Goal: Task Accomplishment & Management: Manage account settings

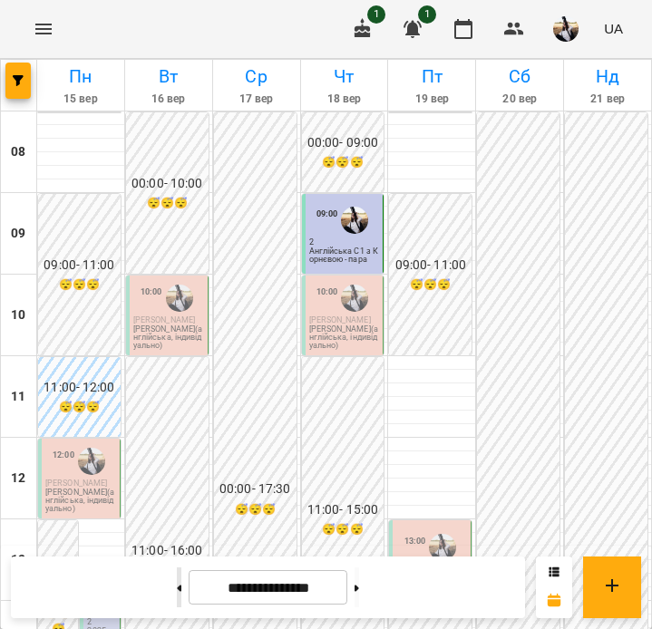
click at [177, 585] on button at bounding box center [179, 588] width 5 height 40
type input "**********"
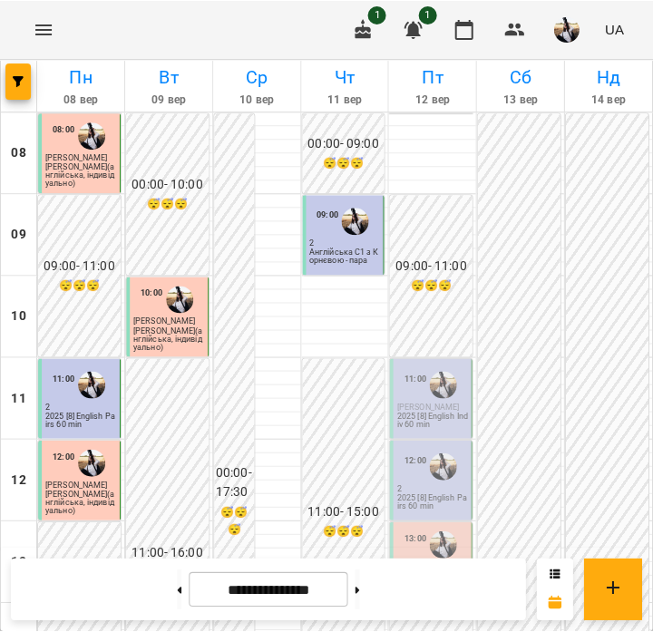
scroll to position [92, 0]
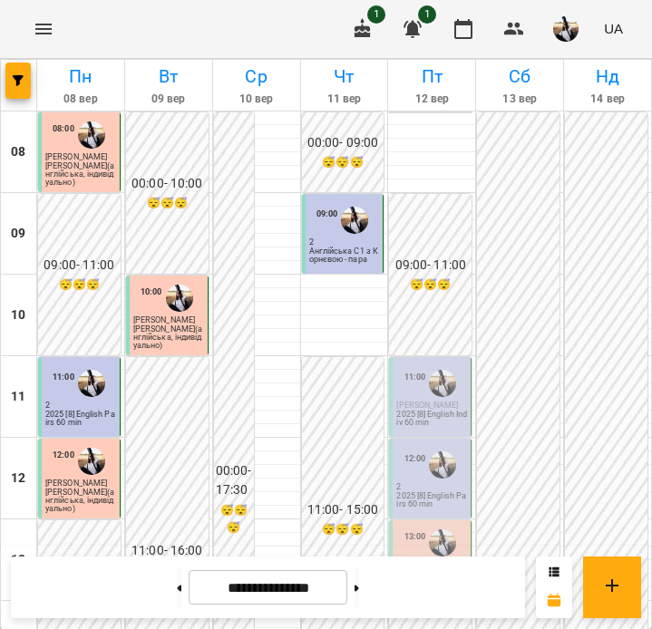
click at [414, 448] on div "12:00" at bounding box center [415, 465] width 22 height 34
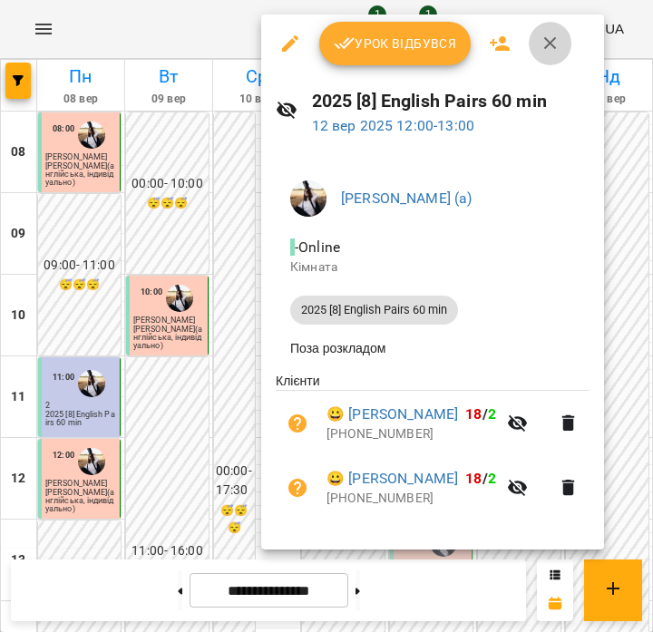
click at [539, 42] on icon "button" at bounding box center [550, 44] width 22 height 22
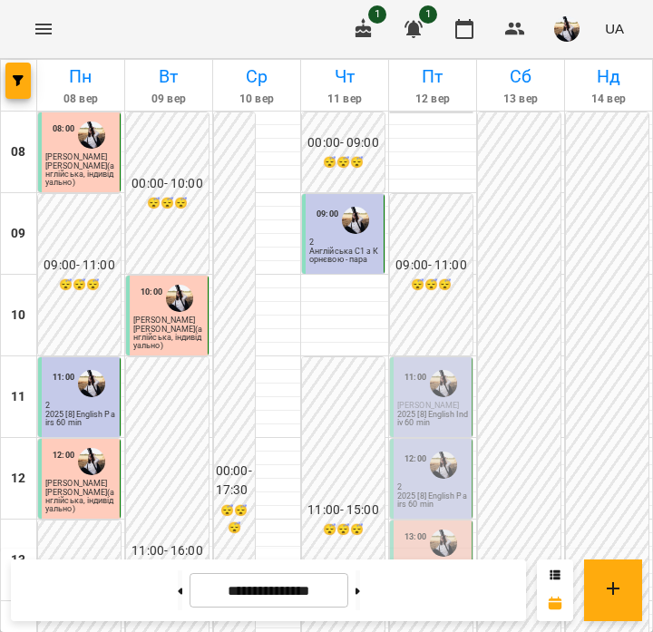
click at [422, 401] on span "[PERSON_NAME]" at bounding box center [428, 405] width 62 height 9
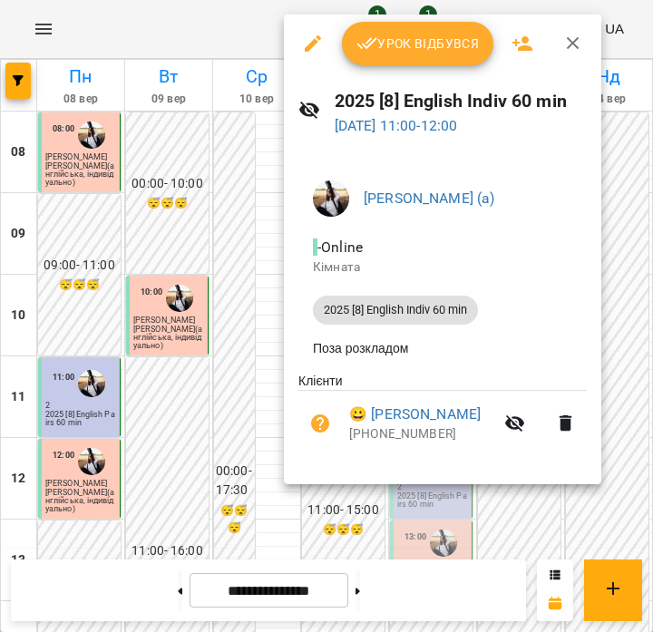
click at [387, 47] on span "Урок відбувся" at bounding box center [417, 44] width 123 height 22
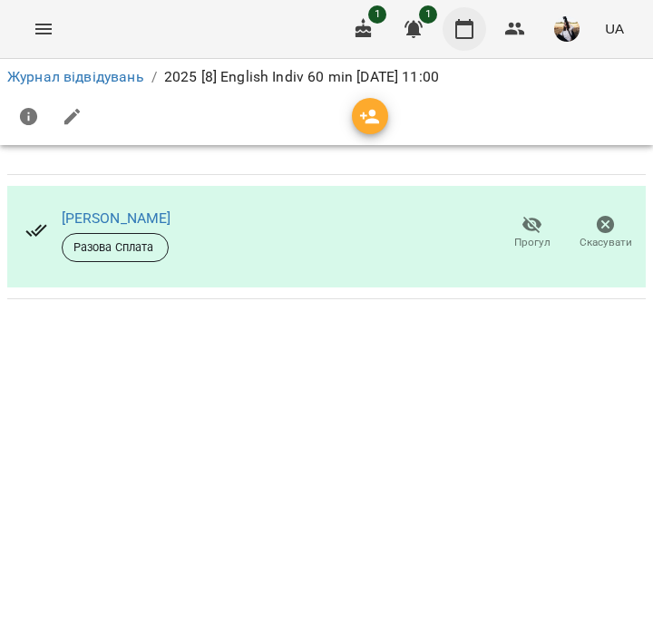
click at [465, 17] on button "button" at bounding box center [464, 29] width 44 height 44
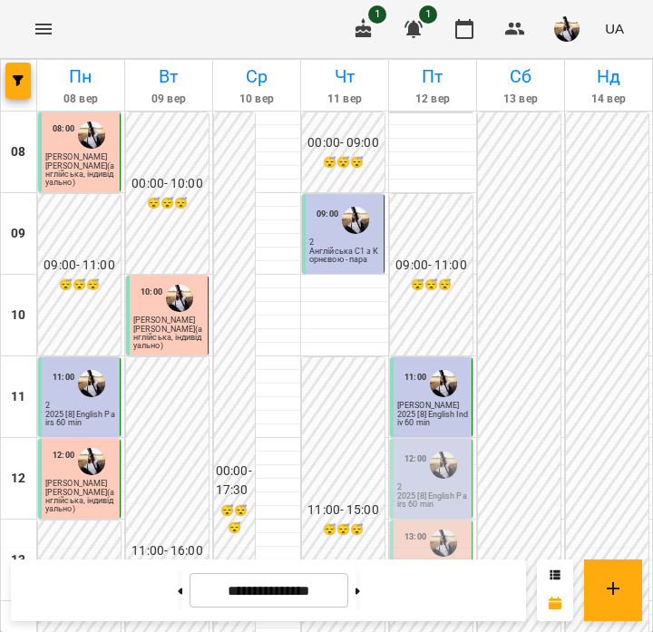
scroll to position [52, 0]
click at [448, 458] on div "12:00 2 2025 [8] English Pairs 60 min" at bounding box center [431, 479] width 83 height 80
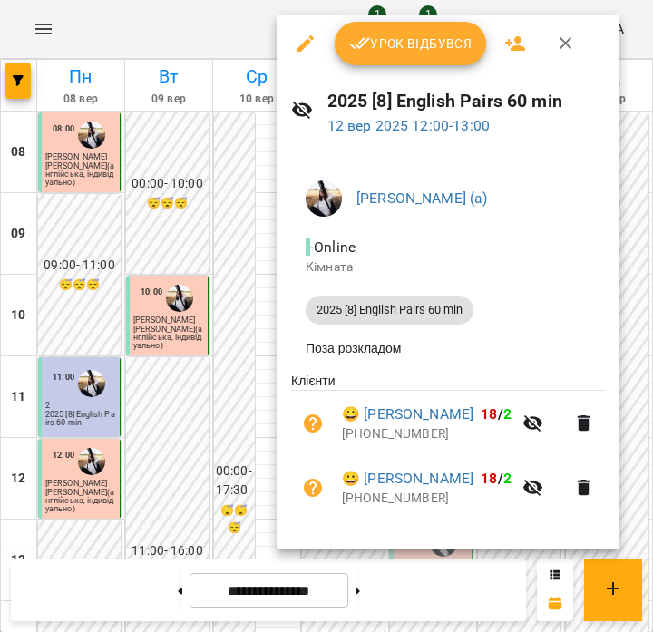
click at [421, 51] on span "Урок відбувся" at bounding box center [410, 44] width 123 height 22
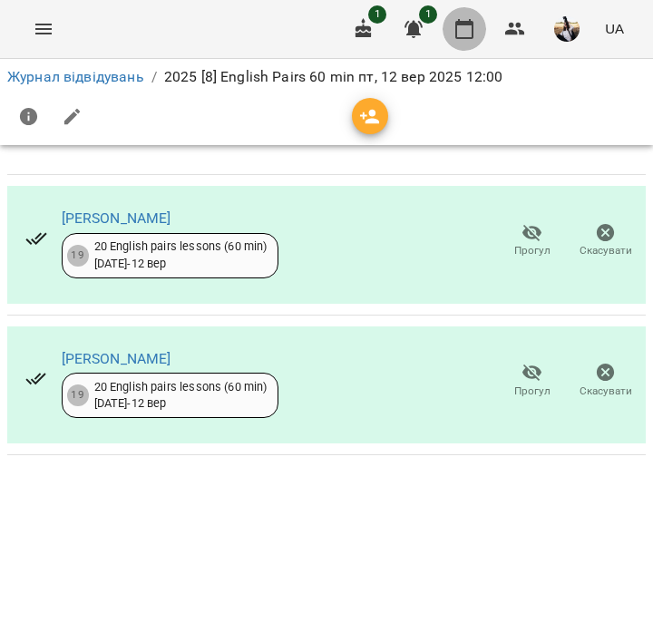
click at [469, 25] on icon "button" at bounding box center [464, 29] width 22 height 22
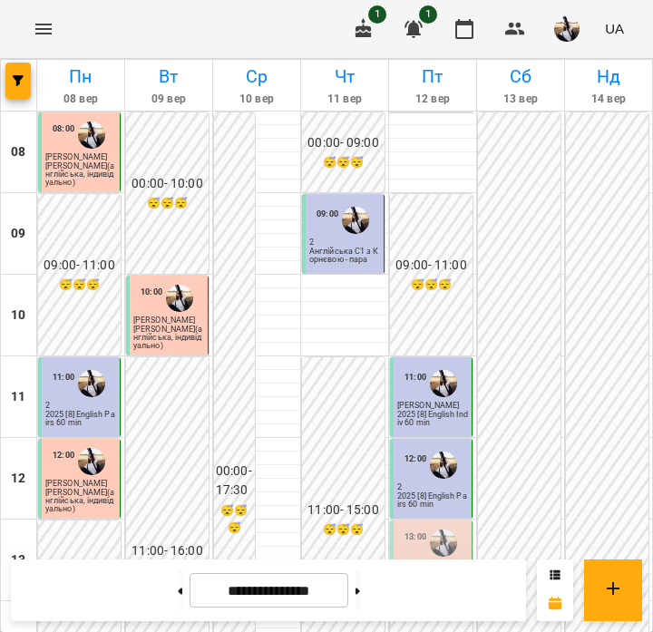
scroll to position [190, 0]
